Goal: Transaction & Acquisition: Book appointment/travel/reservation

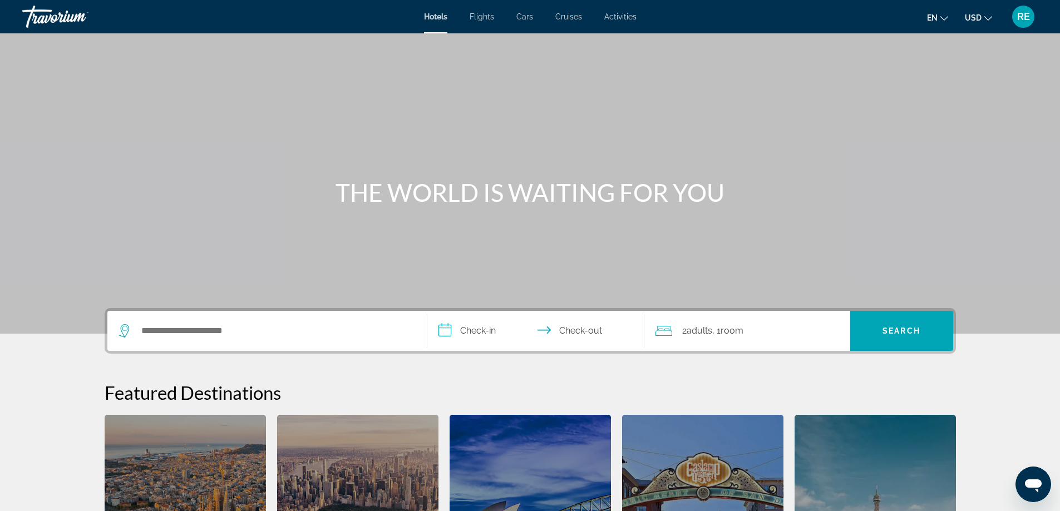
click at [866, 103] on div "Main content" at bounding box center [530, 167] width 1060 height 334
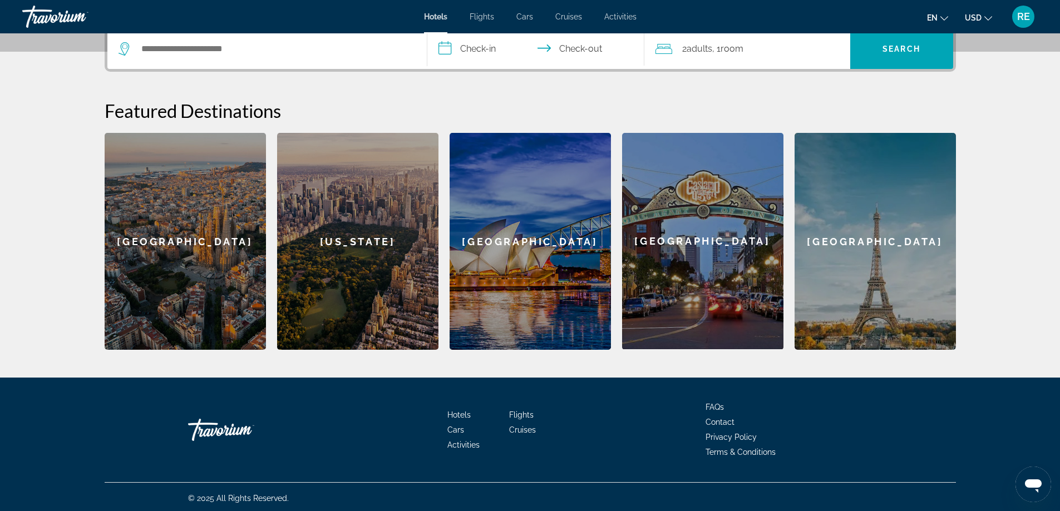
scroll to position [285, 0]
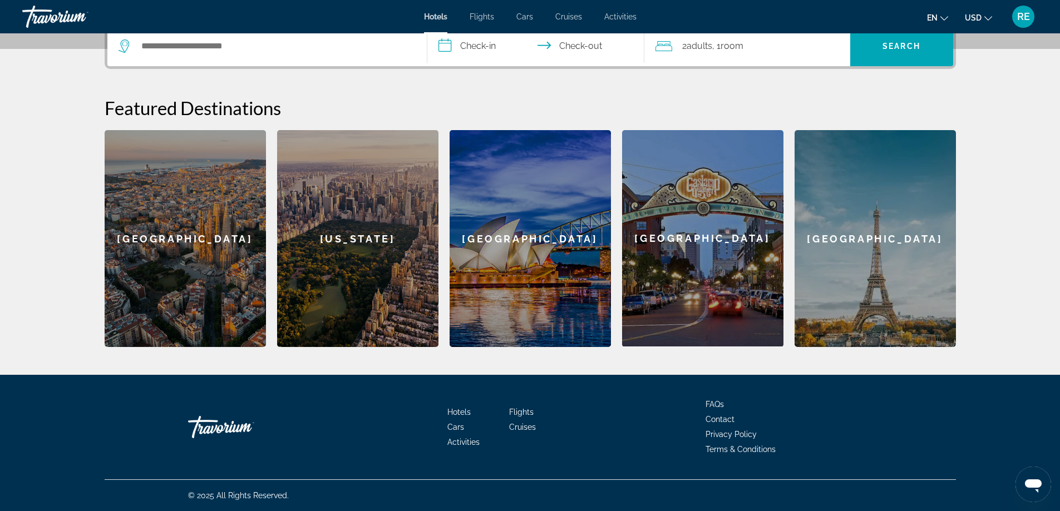
click at [522, 426] on span "Cruises" at bounding box center [522, 427] width 27 height 9
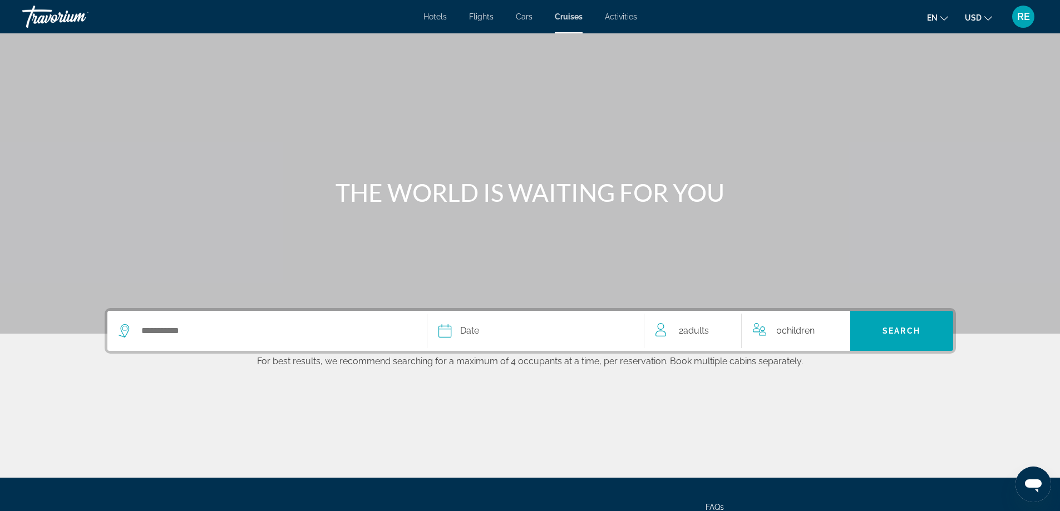
click at [439, 16] on span "Hotels" at bounding box center [434, 16] width 23 height 9
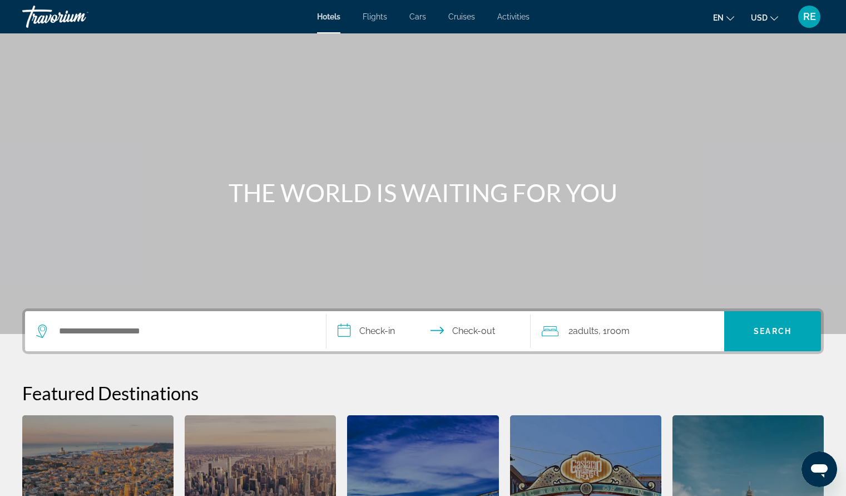
click at [808, 19] on span "RE" at bounding box center [809, 16] width 13 height 11
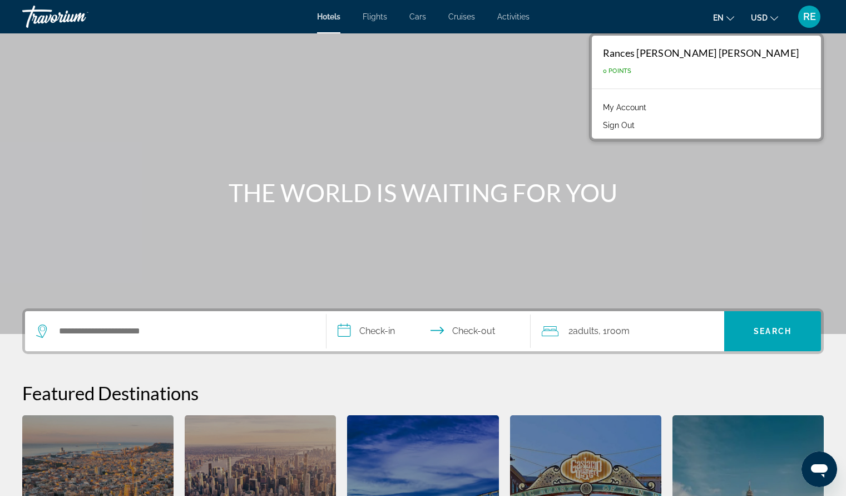
click at [622, 100] on div "Main content" at bounding box center [423, 167] width 846 height 334
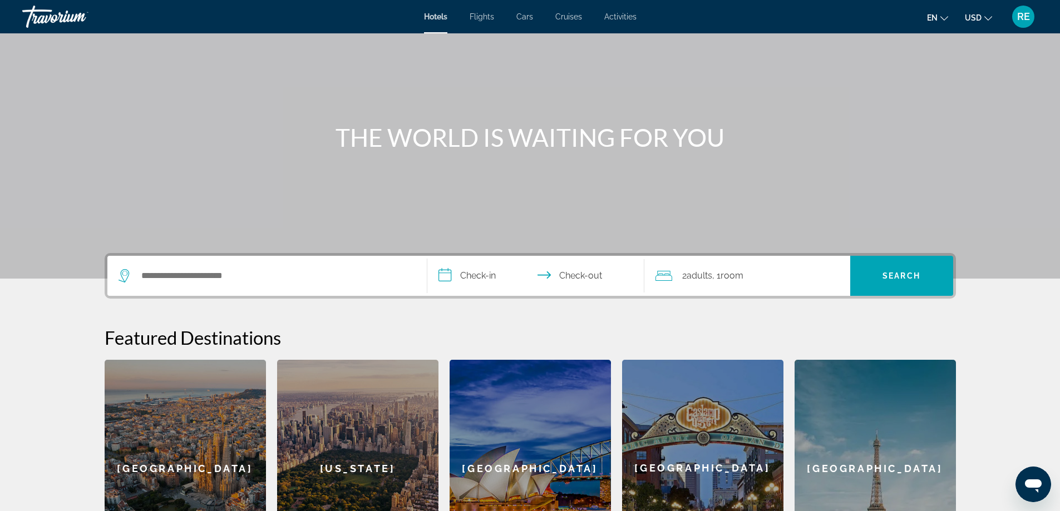
scroll to position [53, 0]
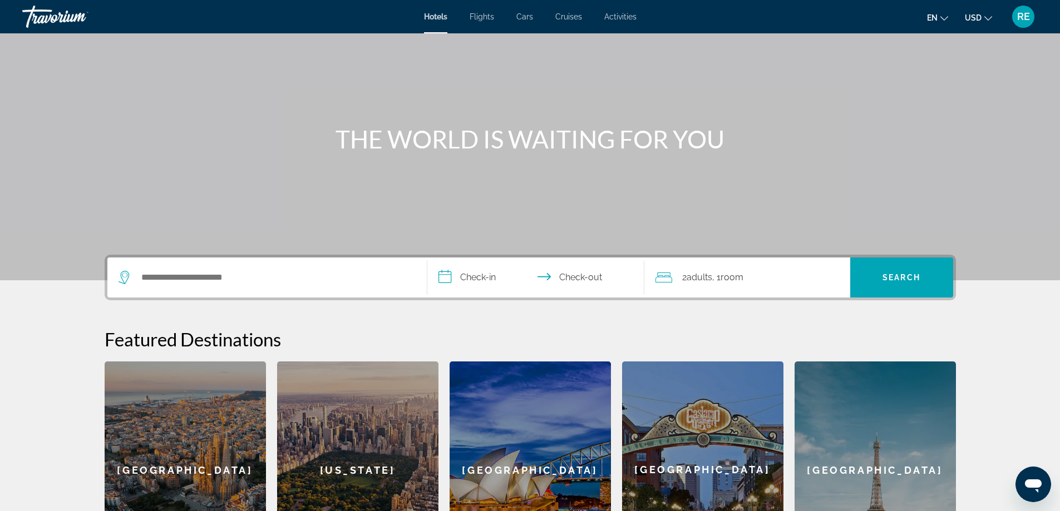
click at [631, 17] on span "Activities" at bounding box center [620, 16] width 32 height 9
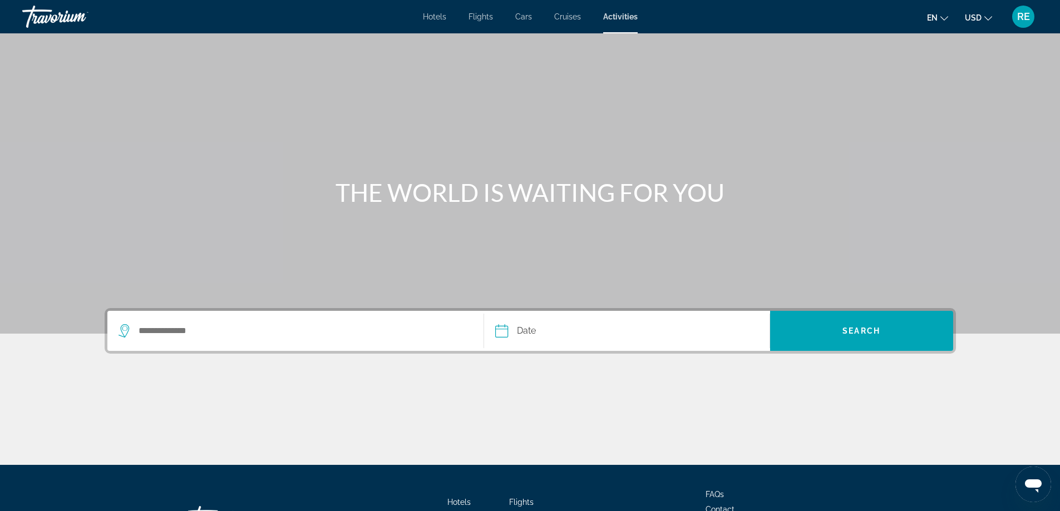
click at [573, 15] on span "Cruises" at bounding box center [567, 16] width 27 height 9
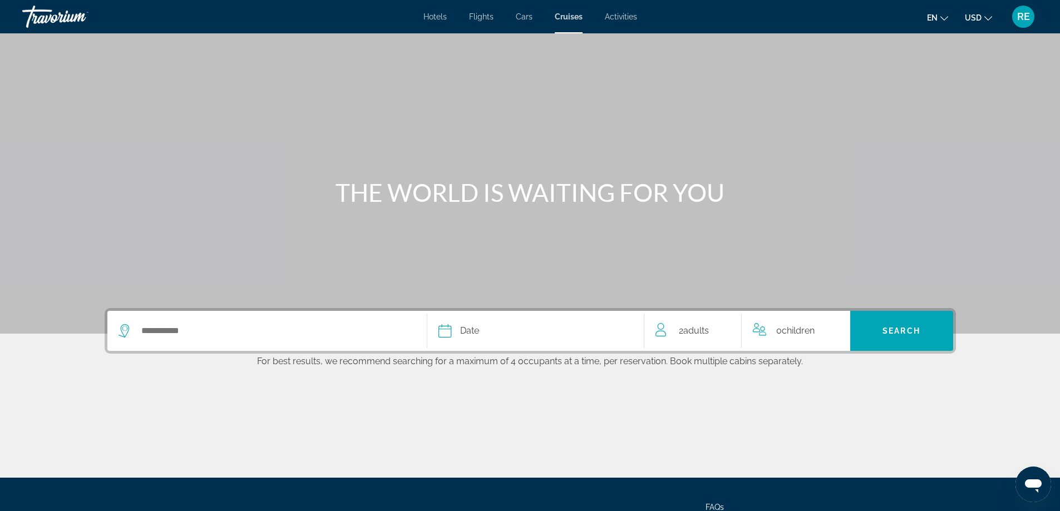
click at [526, 19] on span "Cars" at bounding box center [524, 16] width 17 height 9
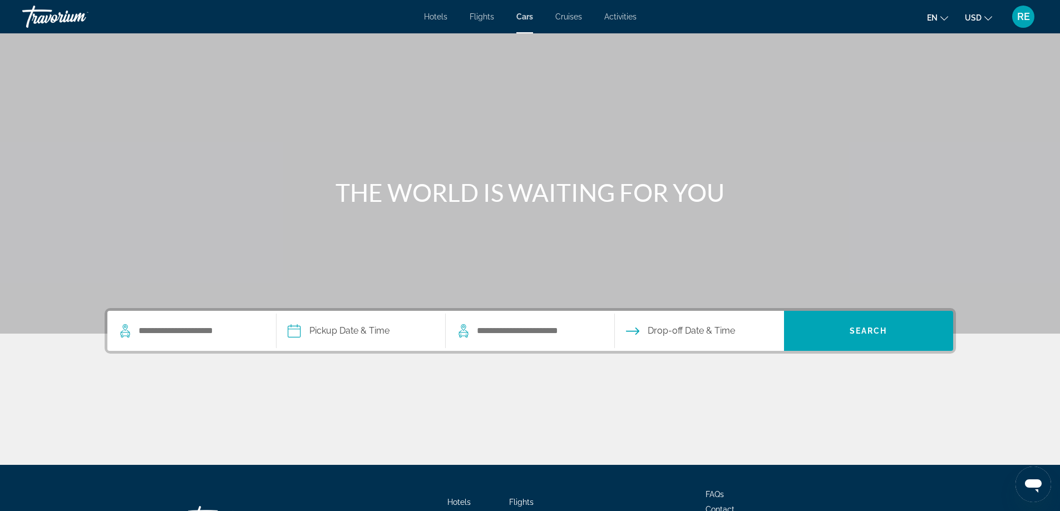
click at [478, 19] on span "Flights" at bounding box center [481, 16] width 24 height 9
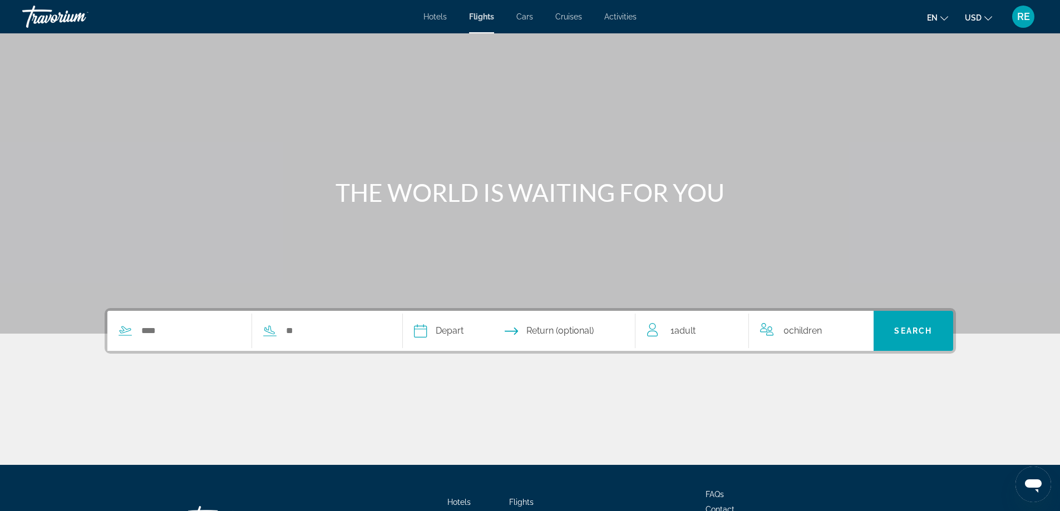
click at [443, 16] on span "Hotels" at bounding box center [434, 16] width 23 height 9
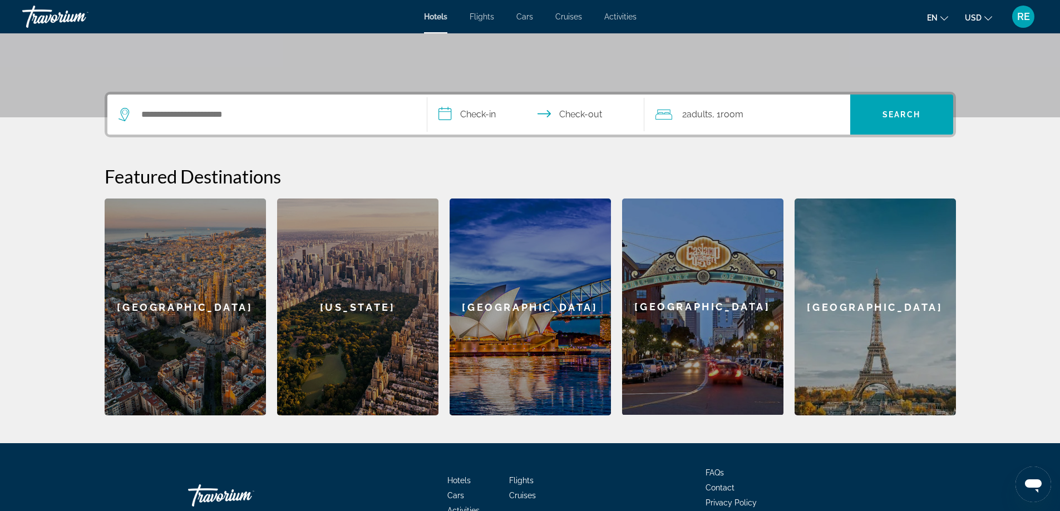
scroll to position [222, 0]
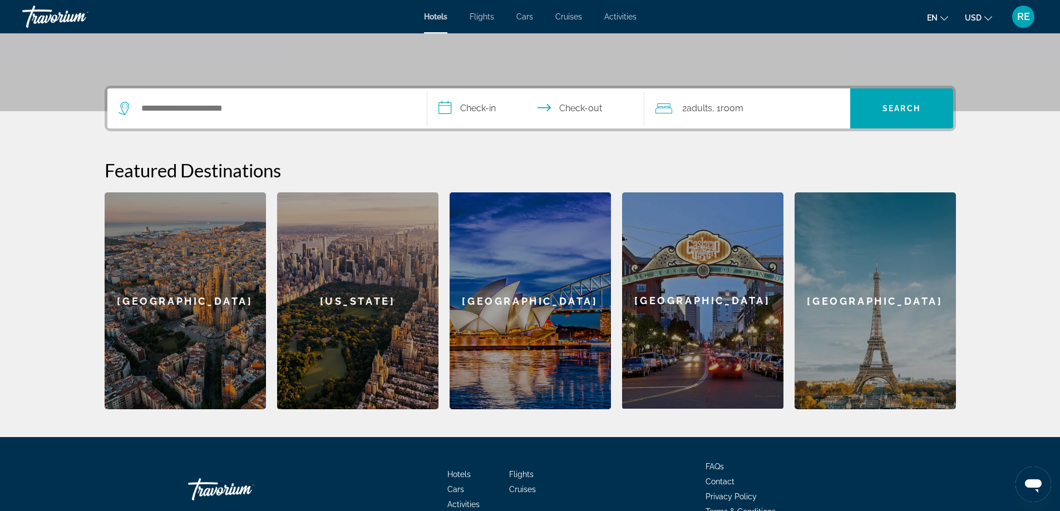
click at [854, 288] on div "[GEOGRAPHIC_DATA]" at bounding box center [874, 300] width 161 height 217
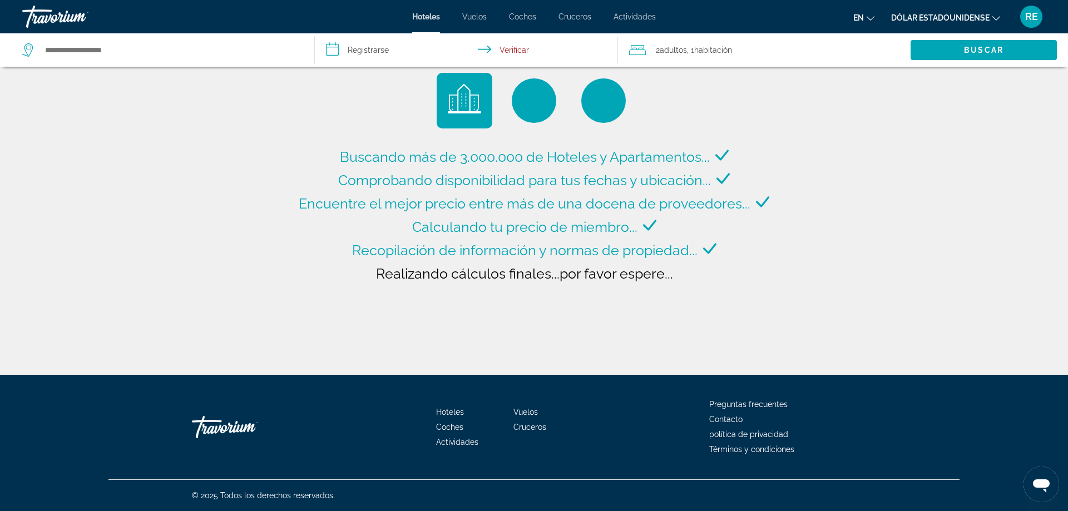
type input "**********"
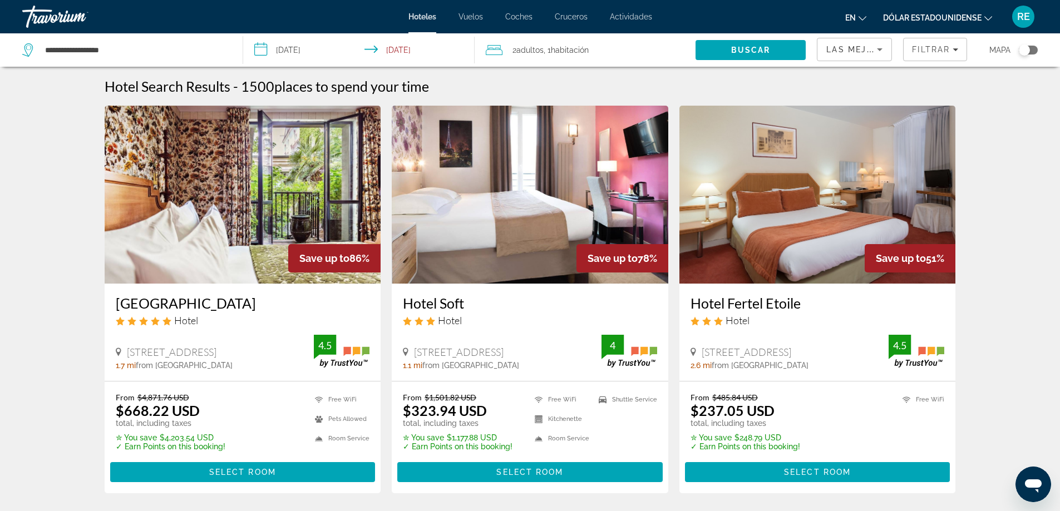
drag, startPoint x: 1027, startPoint y: 48, endPoint x: 1043, endPoint y: 48, distance: 16.1
click at [854, 48] on app-hotels-search-filters "Las mejores ofertas Filtrar Mapa" at bounding box center [937, 49] width 243 height 33
click at [854, 48] on div "Cambiar mapa" at bounding box center [1023, 49] width 11 height 11
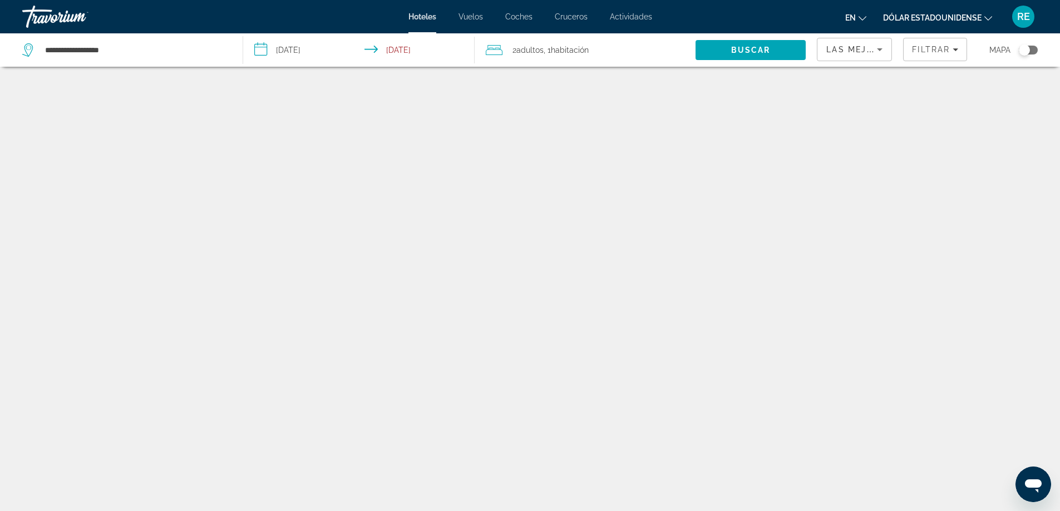
drag, startPoint x: 1022, startPoint y: 47, endPoint x: 1043, endPoint y: 55, distance: 22.9
click at [854, 48] on app-hotels-search-filters "Las mejores ofertas Filtrar Mapa" at bounding box center [937, 49] width 243 height 33
click at [854, 49] on div "Cambiar mapa" at bounding box center [1023, 49] width 11 height 11
